Goal: Information Seeking & Learning: Learn about a topic

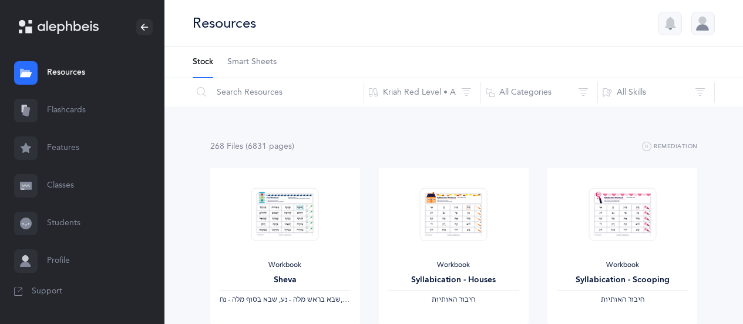
click at [72, 112] on link "Flashcards" at bounding box center [82, 111] width 164 height 38
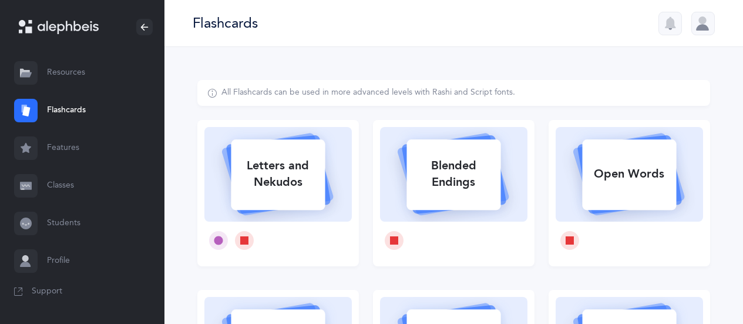
click at [275, 171] on div "Letters and Nekudos" at bounding box center [278, 173] width 94 height 47
select select
select select "single"
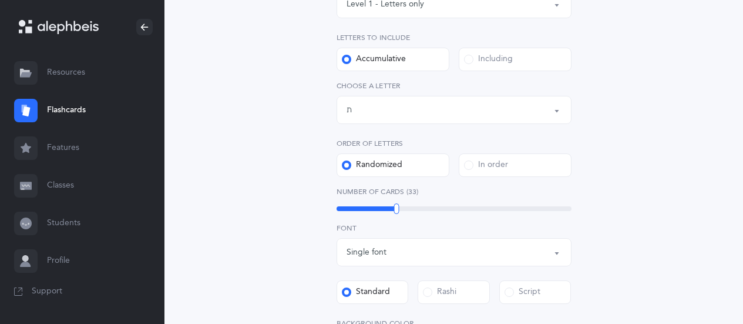
scroll to position [216, 0]
click at [452, 109] on div "Letters up until: ת" at bounding box center [453, 109] width 215 height 20
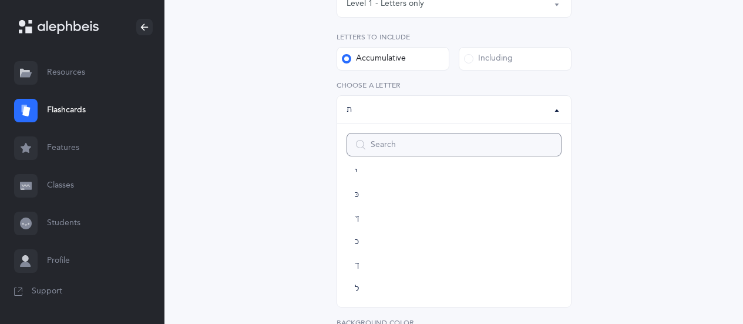
scroll to position [251, 0]
click at [359, 194] on link "כּ" at bounding box center [453, 194] width 215 height 23
select select "82"
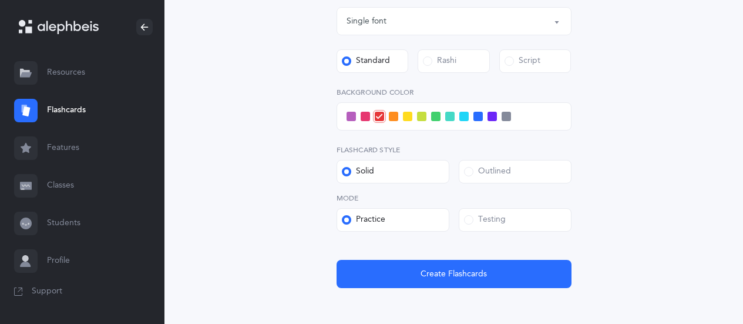
scroll to position [464, 0]
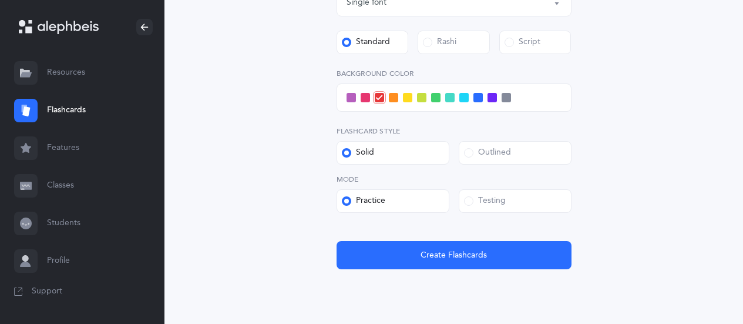
click at [470, 197] on span at bounding box center [468, 200] width 9 height 9
click at [0, 0] on input "Testing" at bounding box center [0, 0] width 0 height 0
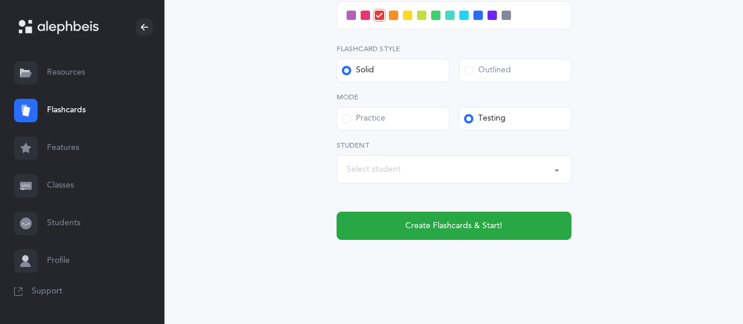
scroll to position [547, 0]
click at [425, 224] on span "Create Flashcards & Start!" at bounding box center [453, 226] width 97 height 12
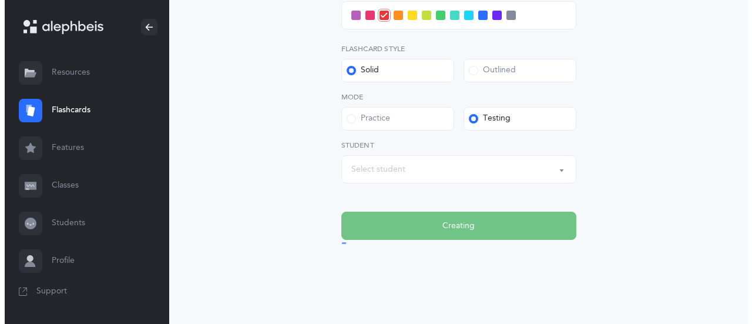
scroll to position [0, 0]
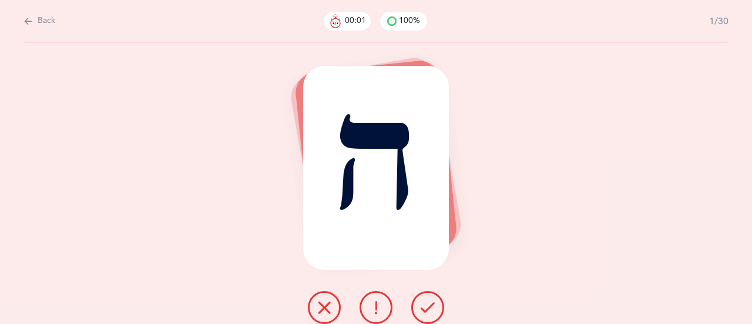
click at [432, 303] on icon at bounding box center [427, 307] width 14 height 14
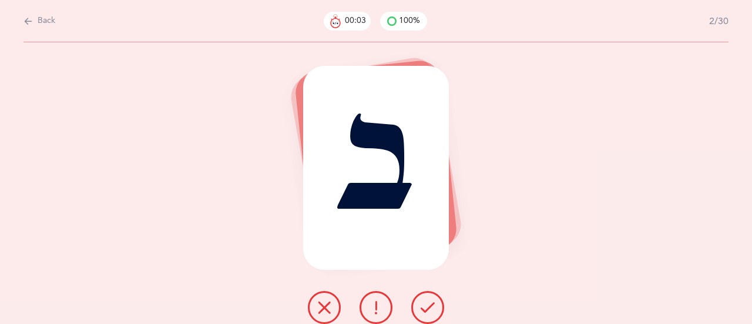
click at [430, 303] on icon at bounding box center [427, 307] width 14 height 14
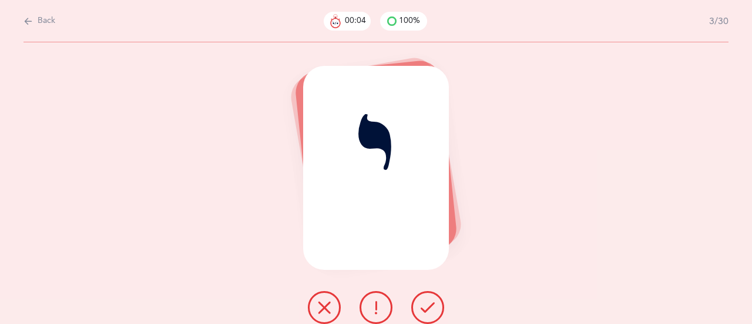
click at [432, 301] on icon at bounding box center [427, 307] width 14 height 14
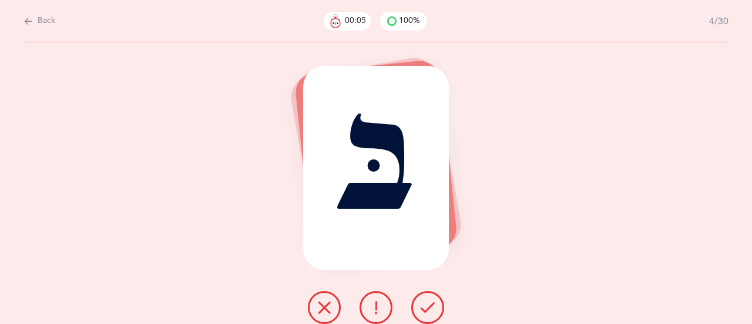
click at [430, 298] on button at bounding box center [427, 307] width 33 height 33
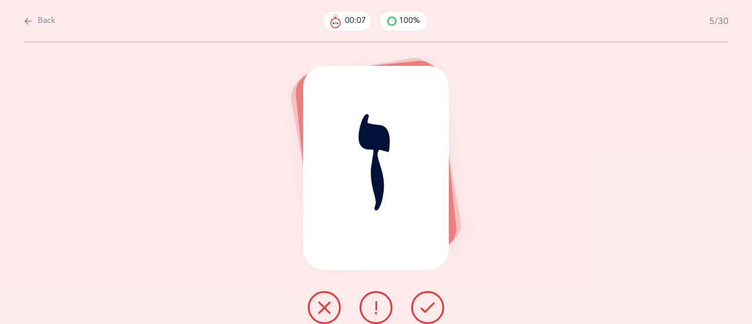
click at [432, 300] on icon at bounding box center [427, 307] width 14 height 14
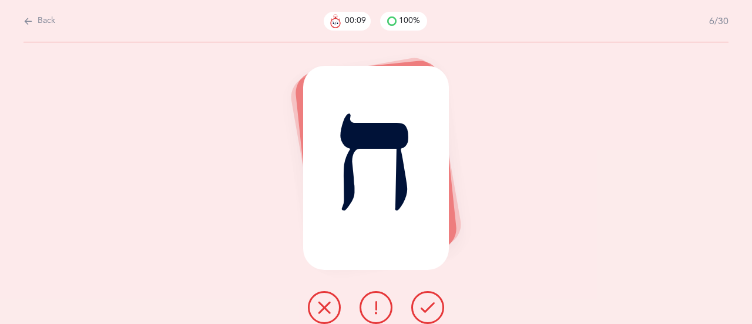
click at [433, 302] on icon at bounding box center [427, 307] width 14 height 14
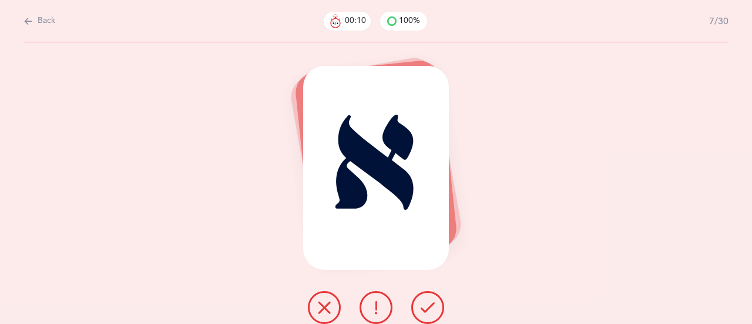
click at [427, 304] on icon at bounding box center [427, 307] width 14 height 14
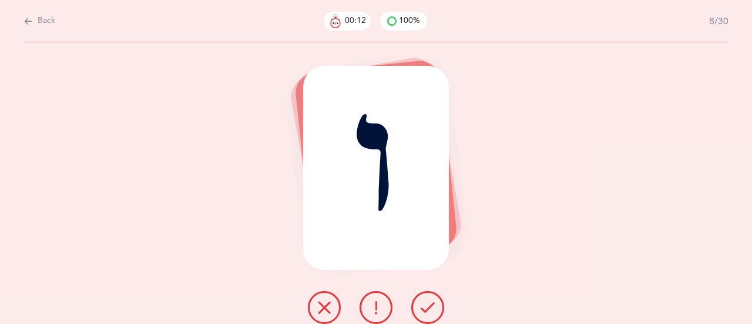
click at [429, 304] on icon at bounding box center [427, 307] width 14 height 14
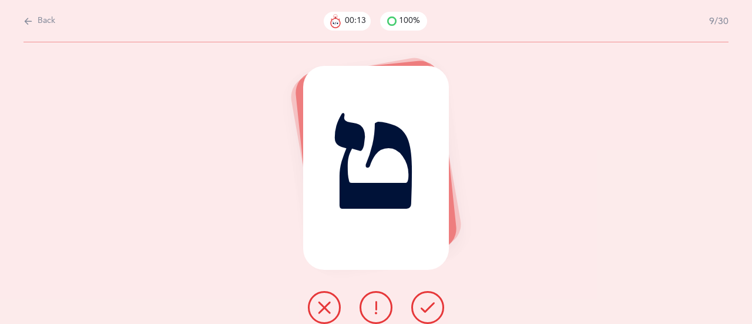
click at [432, 304] on icon at bounding box center [427, 307] width 14 height 14
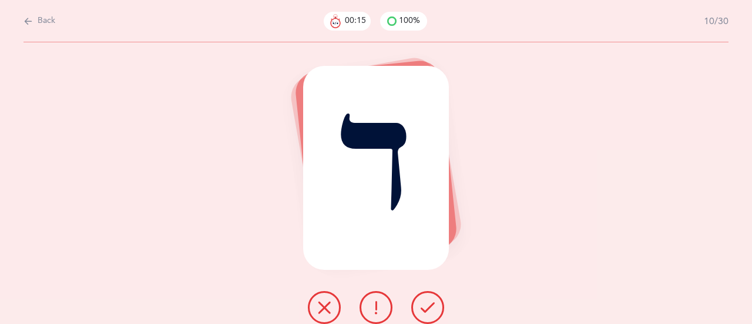
click at [430, 300] on icon at bounding box center [427, 307] width 14 height 14
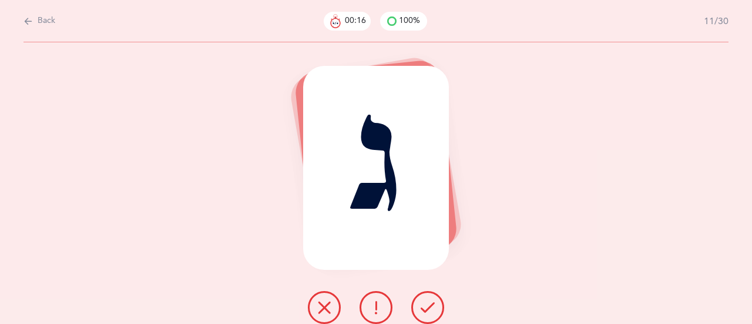
click at [429, 302] on icon at bounding box center [427, 307] width 14 height 14
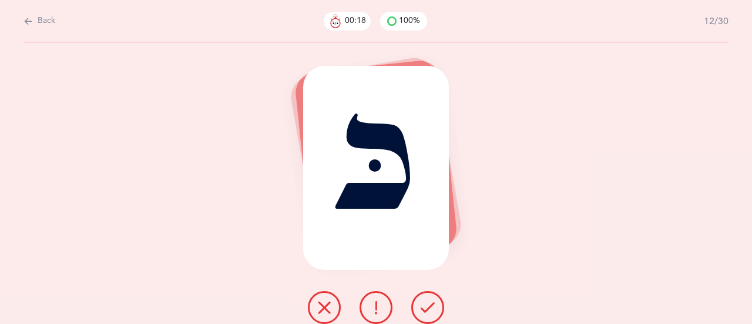
click at [428, 302] on icon at bounding box center [427, 307] width 14 height 14
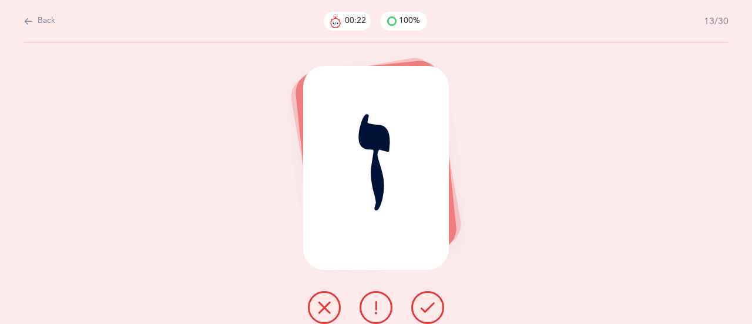
click at [427, 307] on icon at bounding box center [427, 307] width 14 height 14
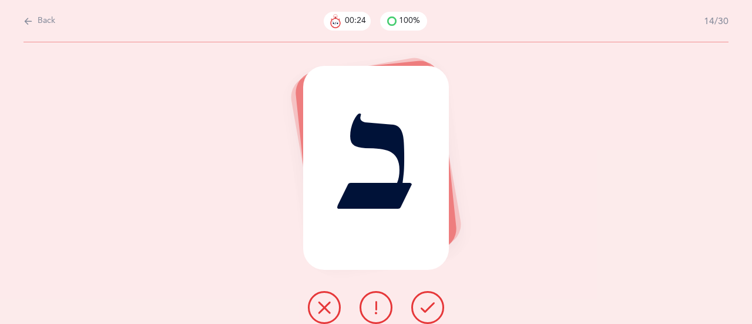
click at [429, 302] on icon at bounding box center [427, 307] width 14 height 14
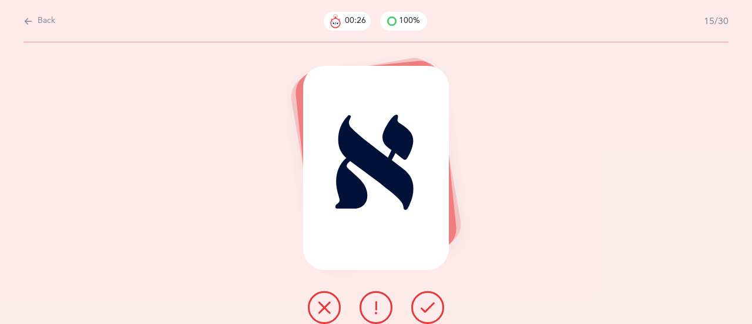
click at [429, 301] on icon at bounding box center [427, 307] width 14 height 14
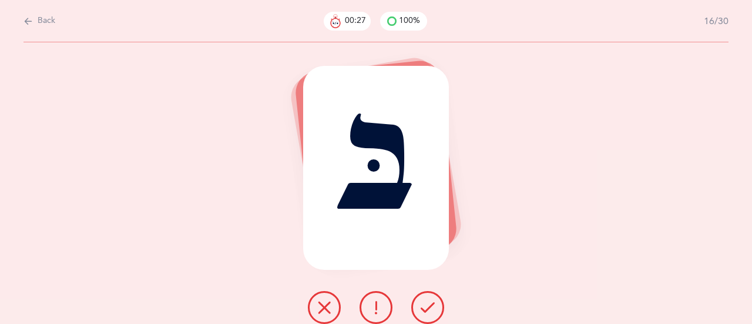
click at [429, 302] on icon at bounding box center [427, 307] width 14 height 14
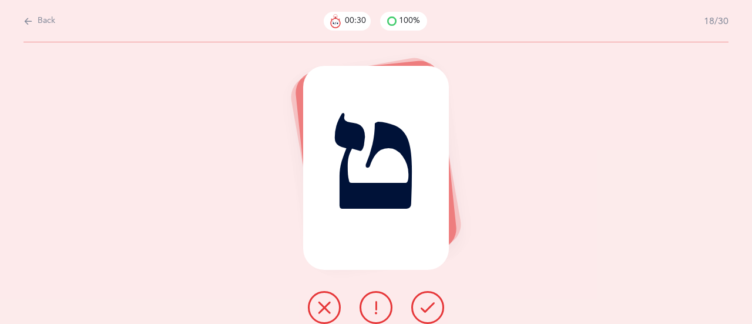
click at [429, 304] on icon at bounding box center [427, 307] width 14 height 14
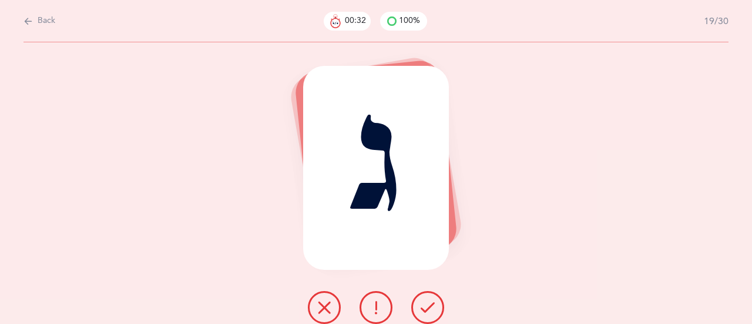
click at [427, 305] on icon at bounding box center [427, 307] width 14 height 14
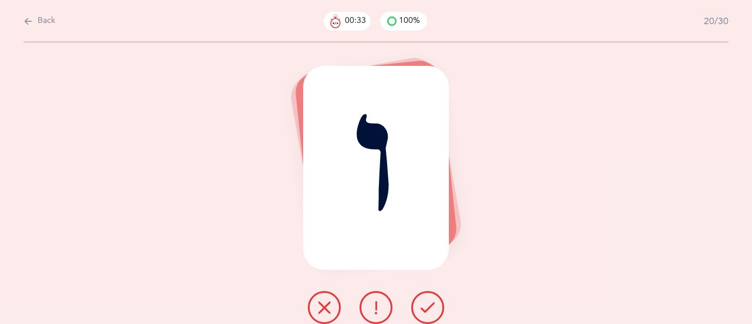
click at [426, 305] on icon at bounding box center [427, 307] width 14 height 14
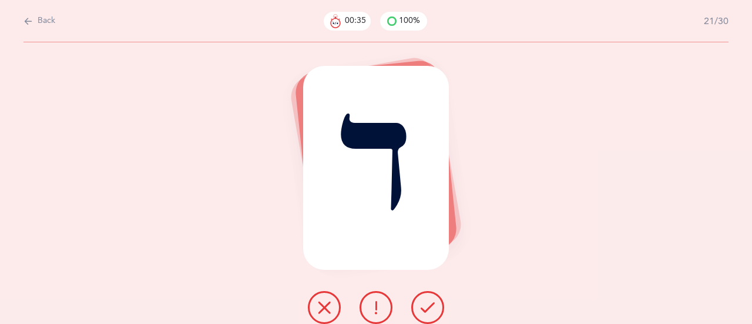
click at [426, 305] on icon at bounding box center [427, 307] width 14 height 14
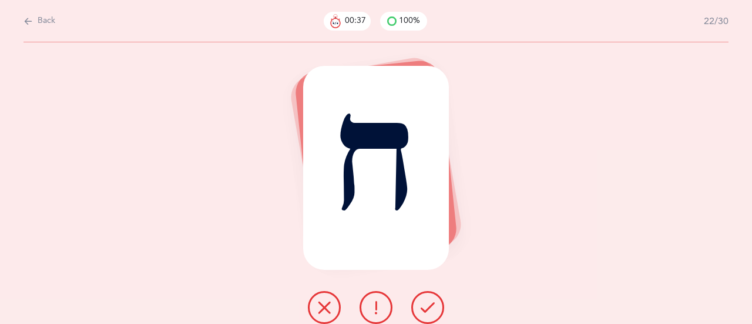
click at [429, 304] on icon at bounding box center [427, 307] width 14 height 14
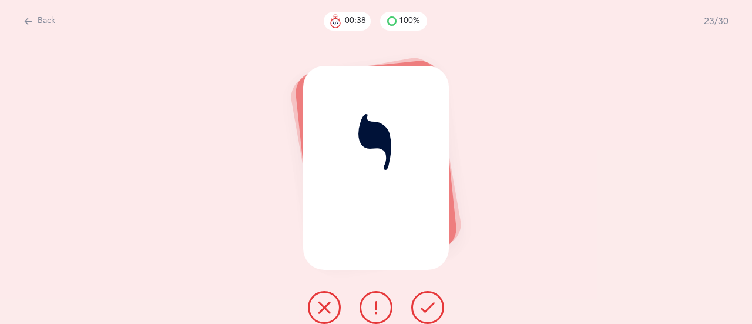
click at [428, 304] on icon at bounding box center [427, 307] width 14 height 14
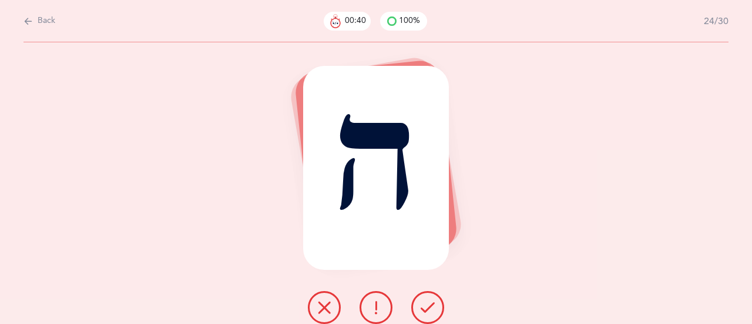
click at [429, 302] on icon at bounding box center [427, 307] width 14 height 14
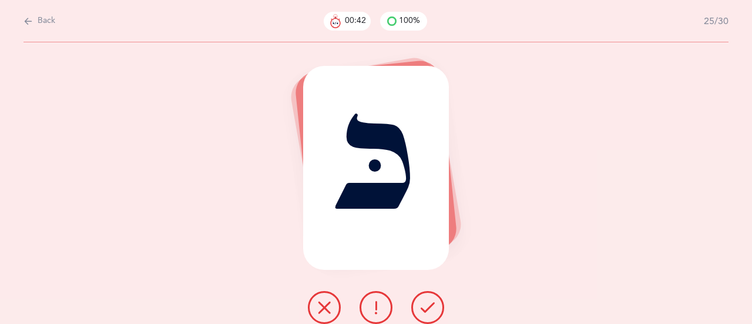
click at [329, 304] on icon at bounding box center [324, 307] width 14 height 14
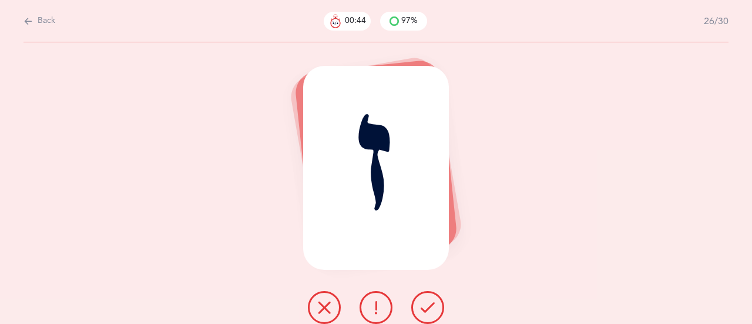
click at [429, 307] on icon at bounding box center [427, 307] width 14 height 14
click at [429, 305] on icon at bounding box center [427, 307] width 14 height 14
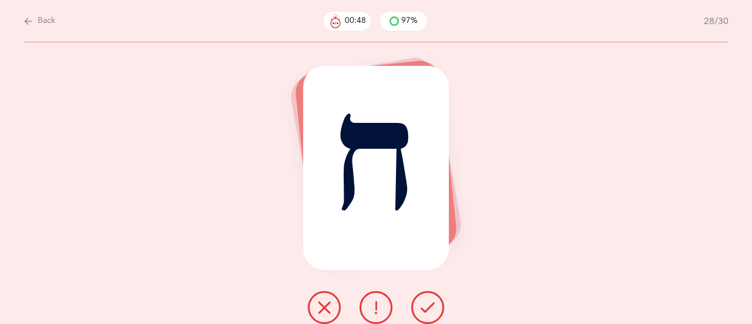
click at [426, 305] on icon at bounding box center [427, 307] width 14 height 14
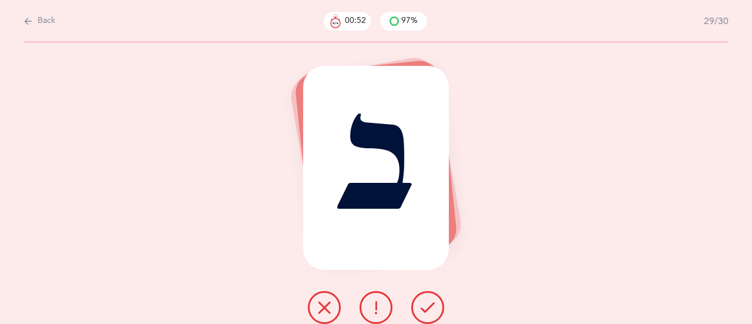
click at [423, 307] on icon at bounding box center [427, 307] width 14 height 14
click at [432, 299] on button at bounding box center [427, 307] width 33 height 33
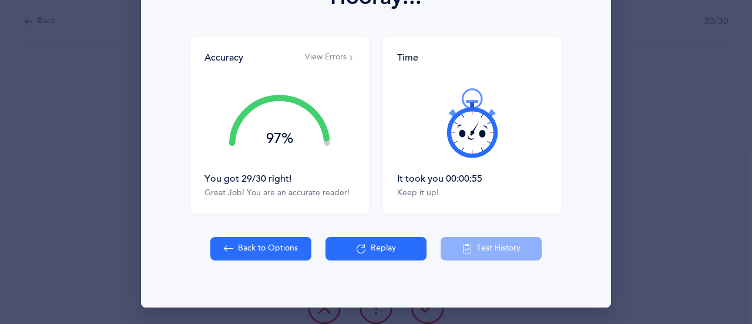
scroll to position [193, 0]
